Goal: Information Seeking & Learning: Learn about a topic

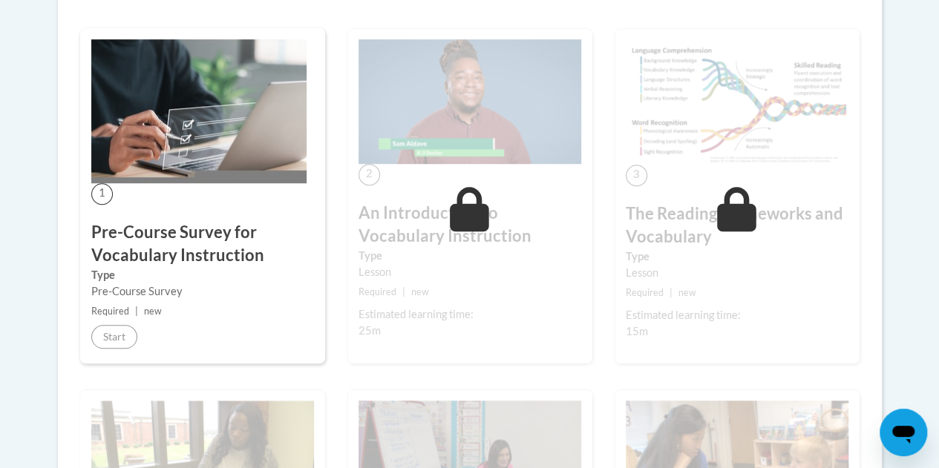
scroll to position [425, 0]
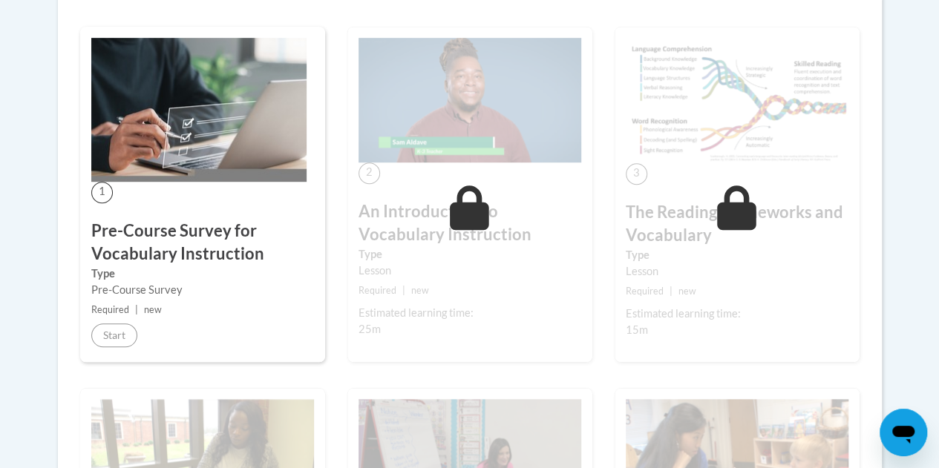
click at [112, 218] on div "1 Pre-Course Survey for Vocabulary Instruction Type Pre-Course Survey Required …" at bounding box center [202, 195] width 245 height 336
click at [175, 255] on h3 "Pre-Course Survey for Vocabulary Instruction" at bounding box center [202, 243] width 223 height 46
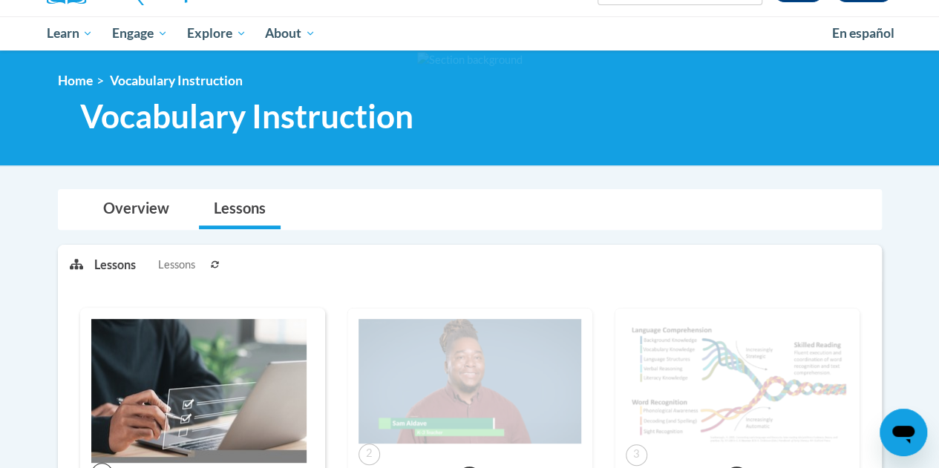
scroll to position [137, 0]
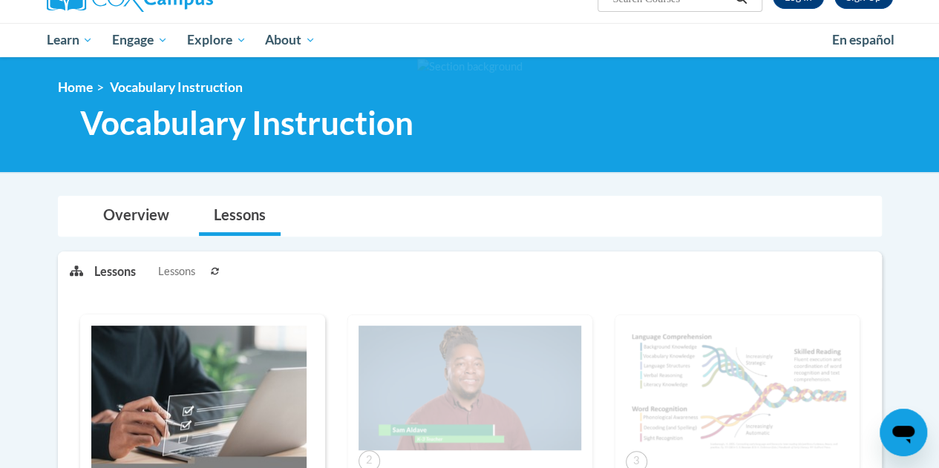
click at [180, 276] on span "Lessons" at bounding box center [176, 272] width 37 height 16
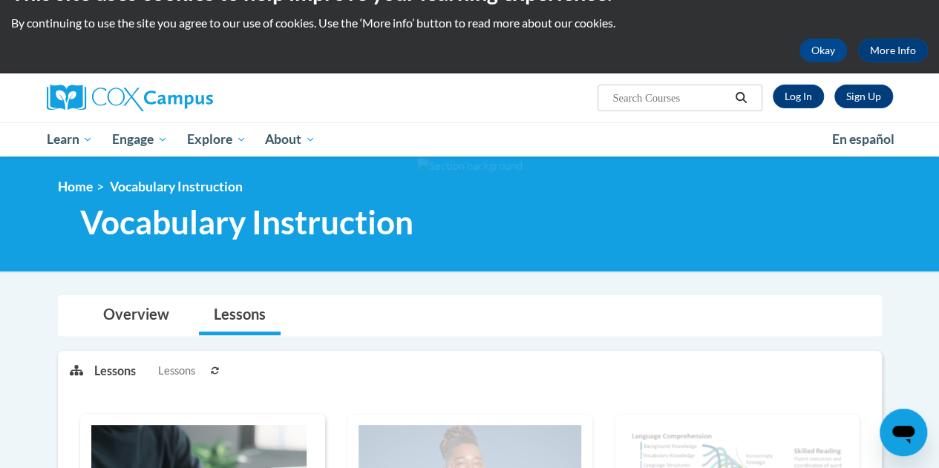
scroll to position [33, 0]
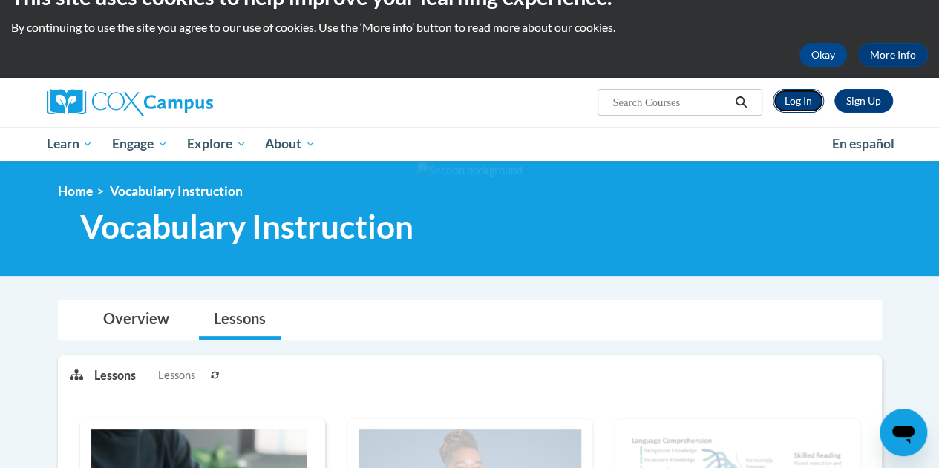
click at [804, 100] on link "Log In" at bounding box center [798, 101] width 51 height 24
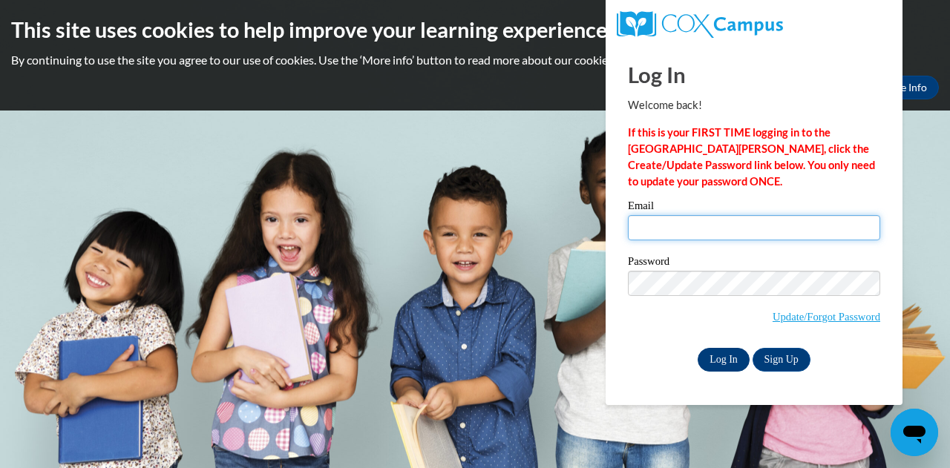
type input "[EMAIL_ADDRESS][DOMAIN_NAME]"
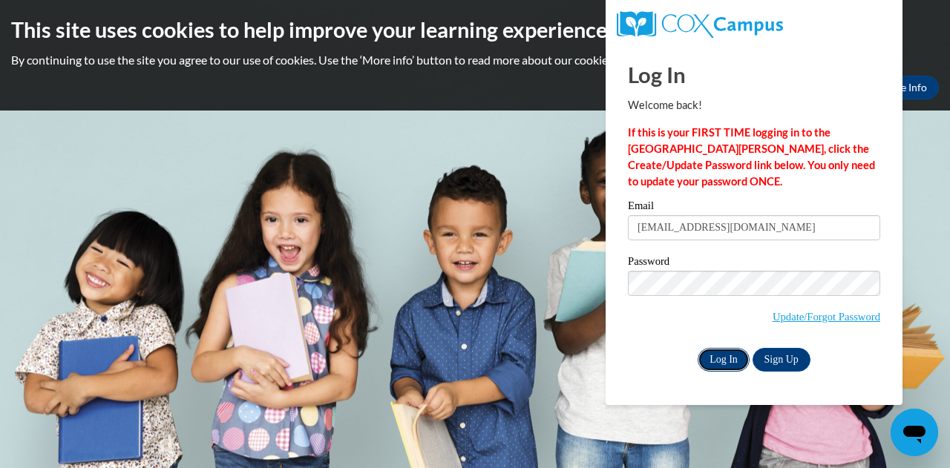
click at [729, 359] on input "Log In" at bounding box center [724, 360] width 52 height 24
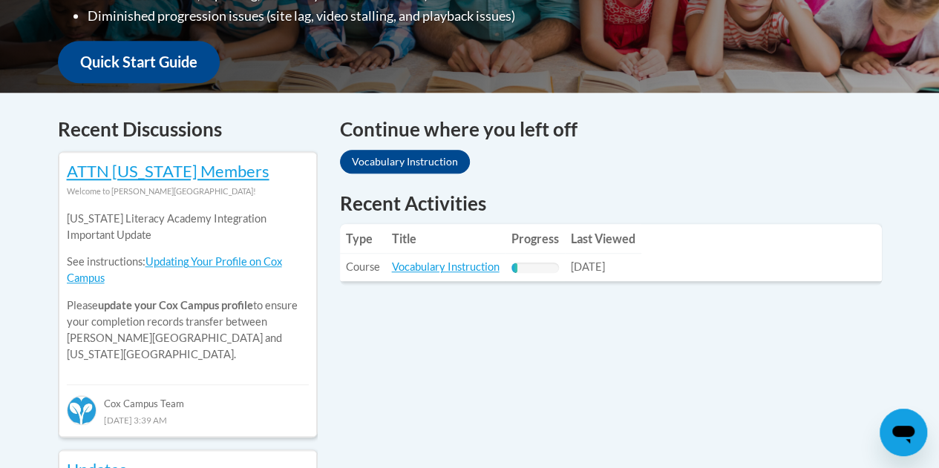
scroll to position [542, 0]
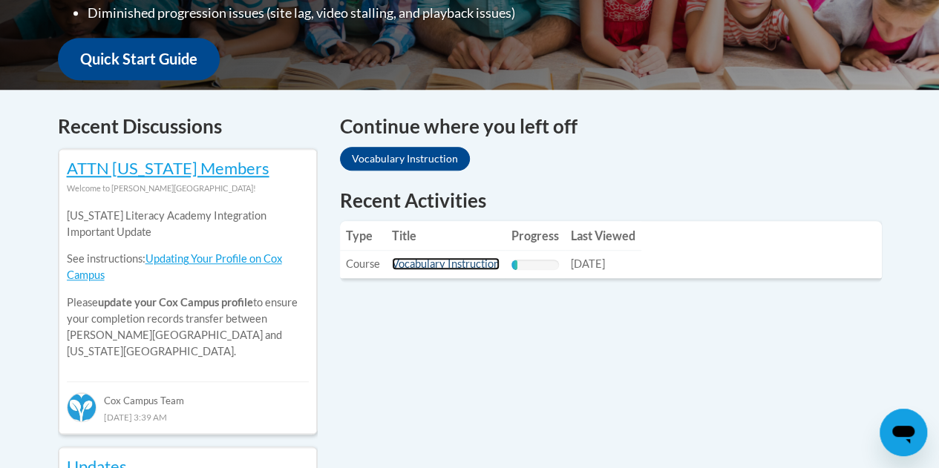
click at [465, 266] on link "Vocabulary Instruction" at bounding box center [446, 264] width 108 height 13
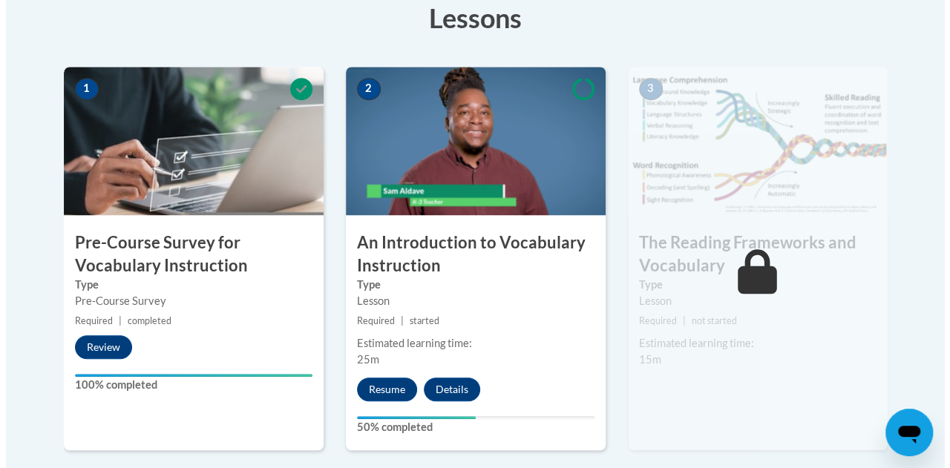
scroll to position [439, 0]
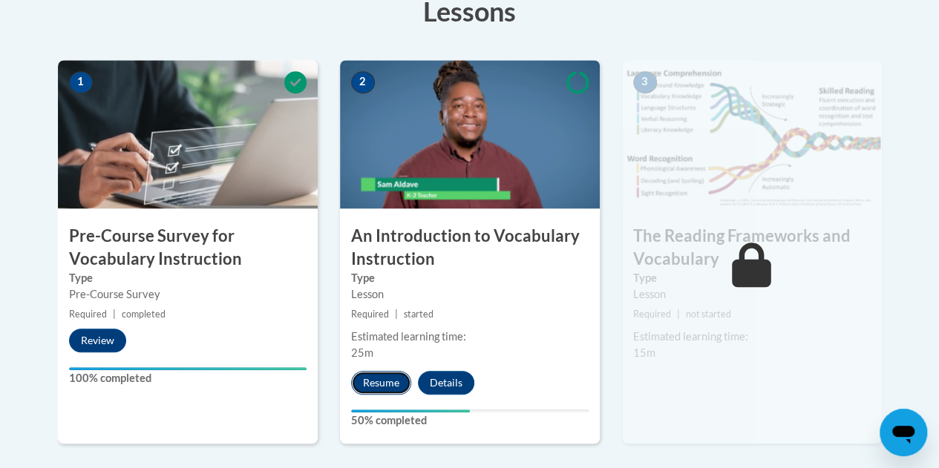
click at [384, 379] on button "Resume" at bounding box center [381, 383] width 60 height 24
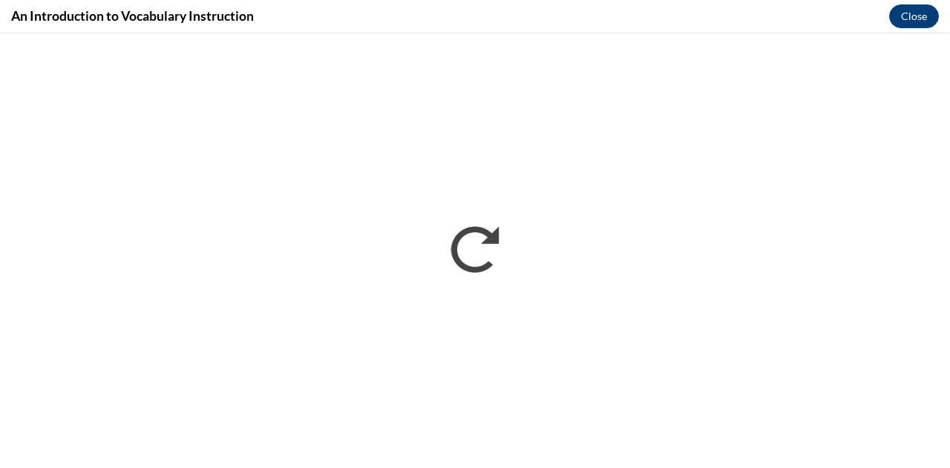
scroll to position [0, 0]
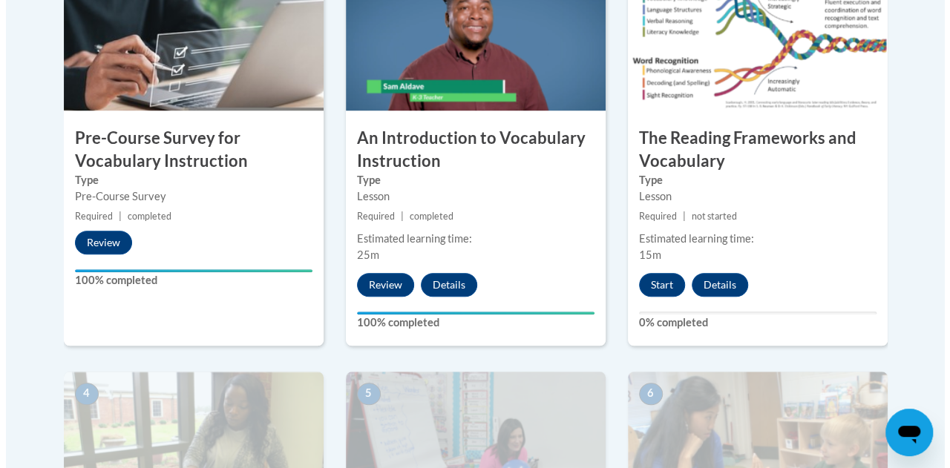
scroll to position [508, 0]
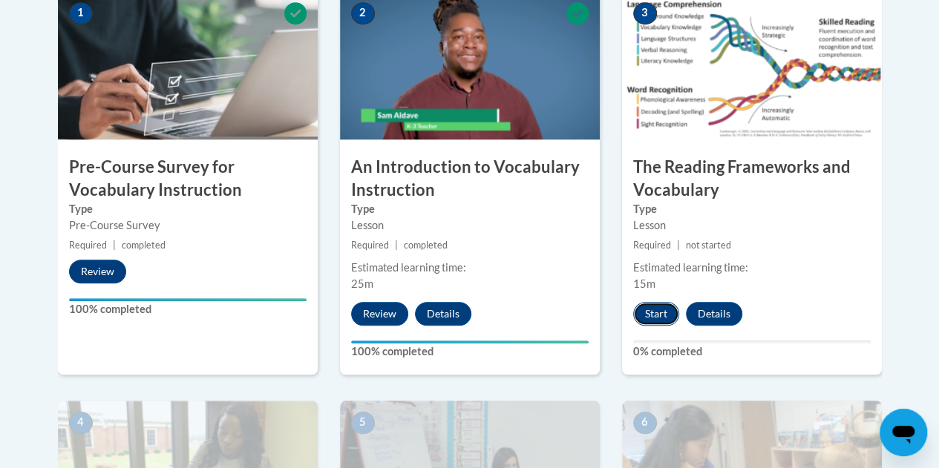
click at [664, 310] on button "Start" at bounding box center [656, 314] width 46 height 24
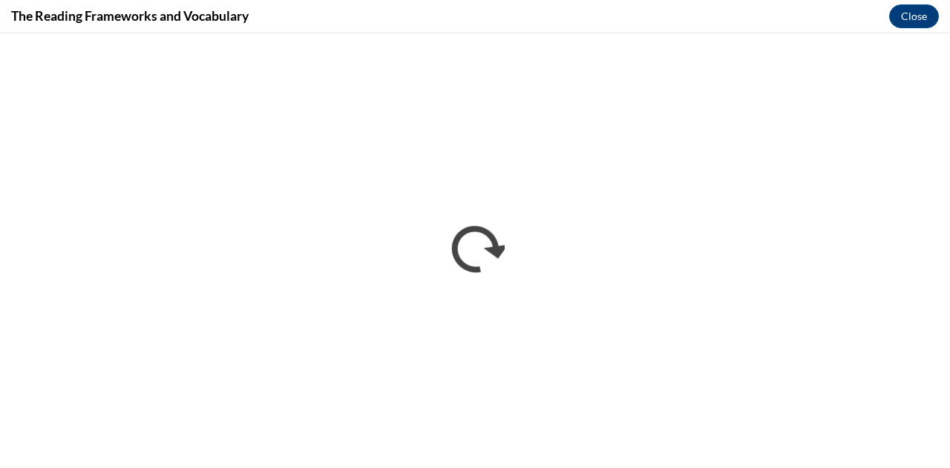
scroll to position [0, 0]
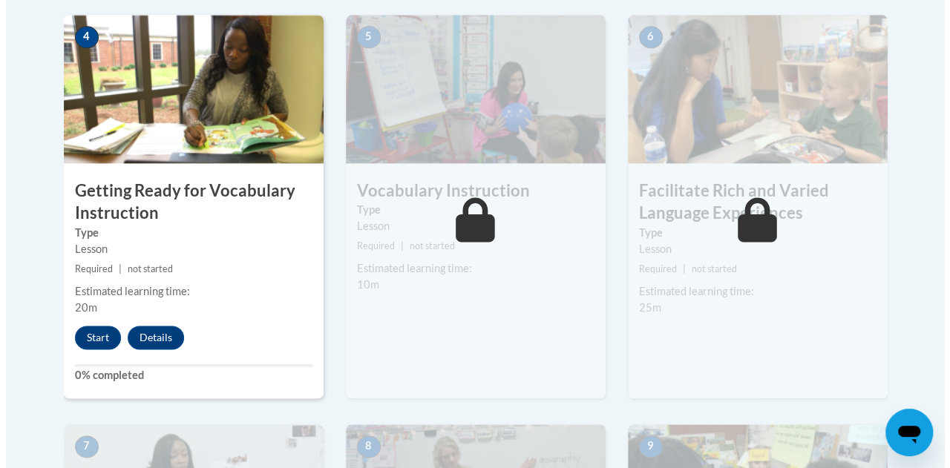
scroll to position [894, 0]
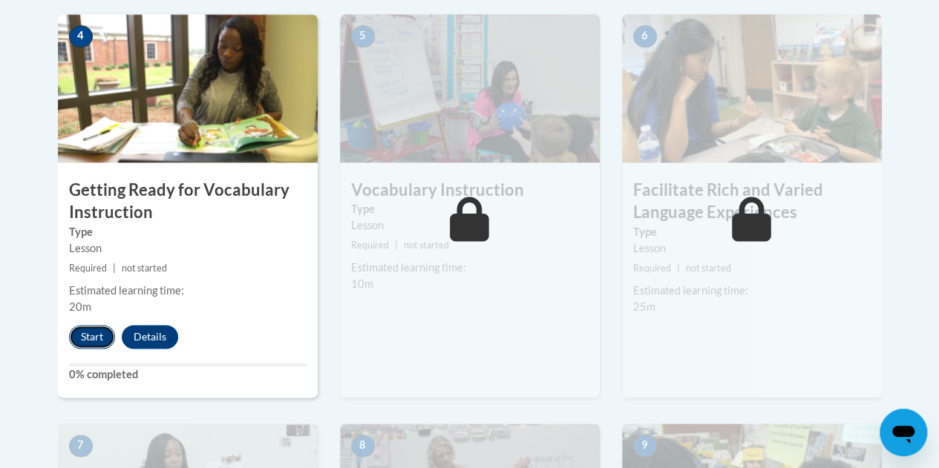
click at [94, 336] on button "Start" at bounding box center [92, 337] width 46 height 24
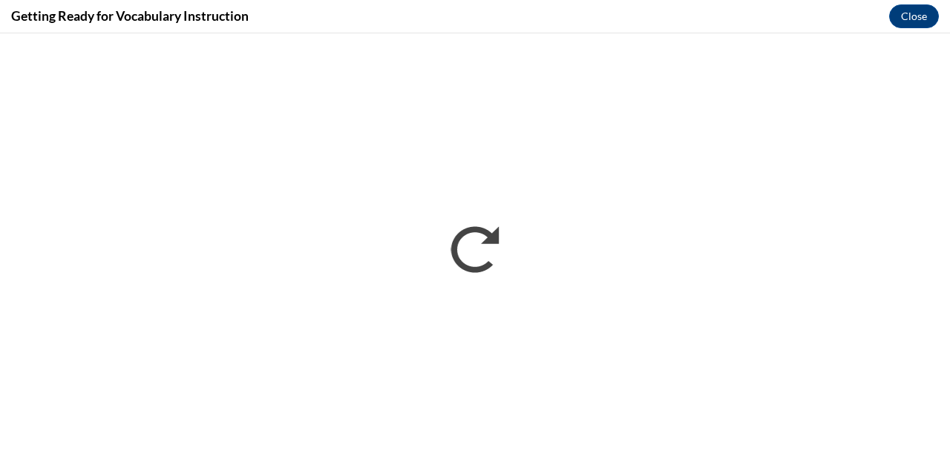
scroll to position [0, 0]
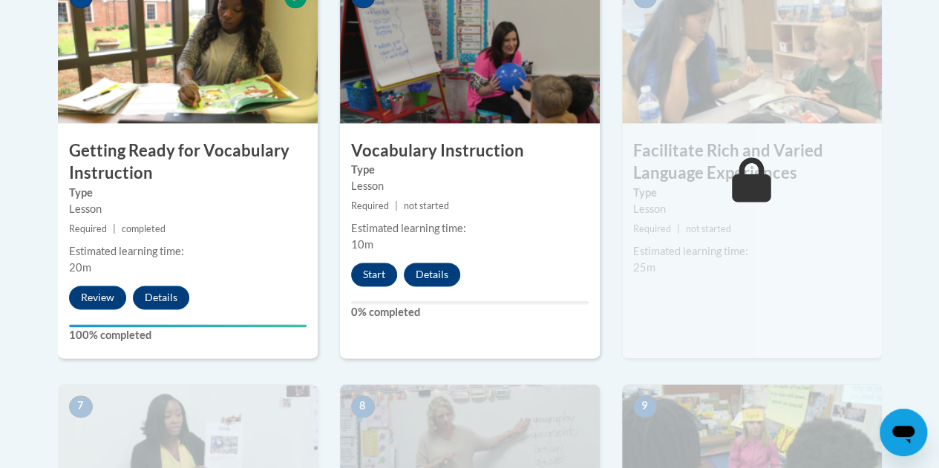
scroll to position [935, 0]
